Goal: Task Accomplishment & Management: Use online tool/utility

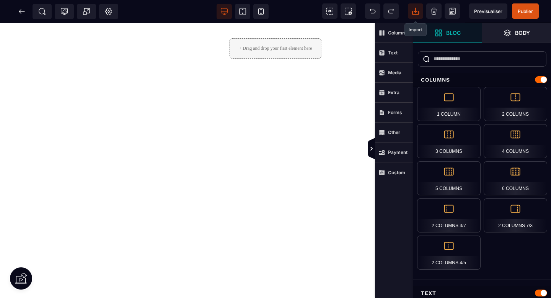
click at [416, 11] on icon at bounding box center [415, 10] width 3 height 5
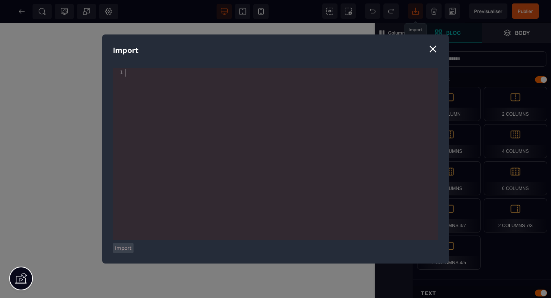
click at [255, 83] on div "xxxxxxxxxx 1 1 ​" at bounding box center [285, 163] width 344 height 191
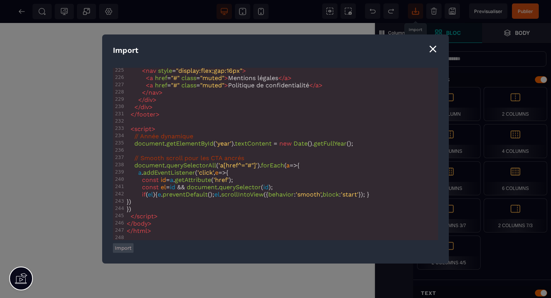
click at [122, 249] on button "Import" at bounding box center [123, 248] width 21 height 10
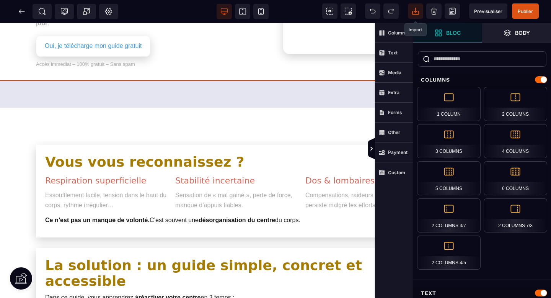
scroll to position [0, 38]
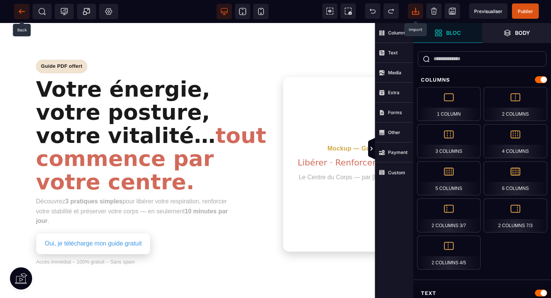
click at [22, 13] on icon at bounding box center [22, 12] width 8 height 8
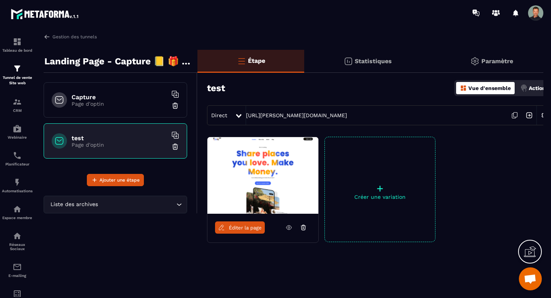
click at [174, 147] on img at bounding box center [175, 147] width 8 height 8
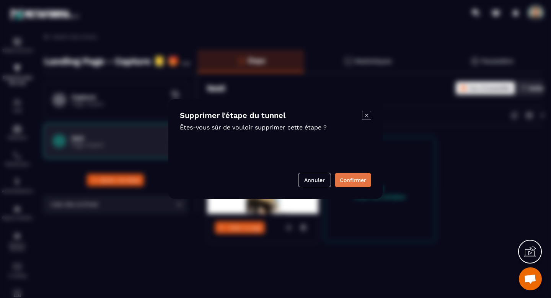
click at [359, 182] on button "Confirmer" at bounding box center [353, 179] width 36 height 15
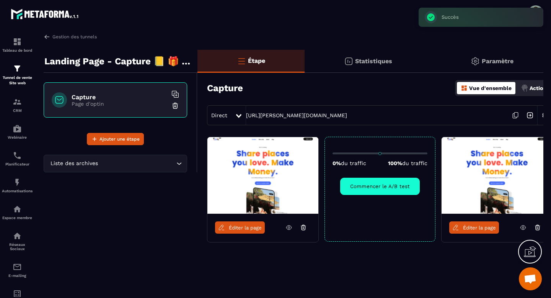
click at [469, 227] on span "Éditer la page" at bounding box center [479, 228] width 33 height 6
